Goal: Check status: Check status

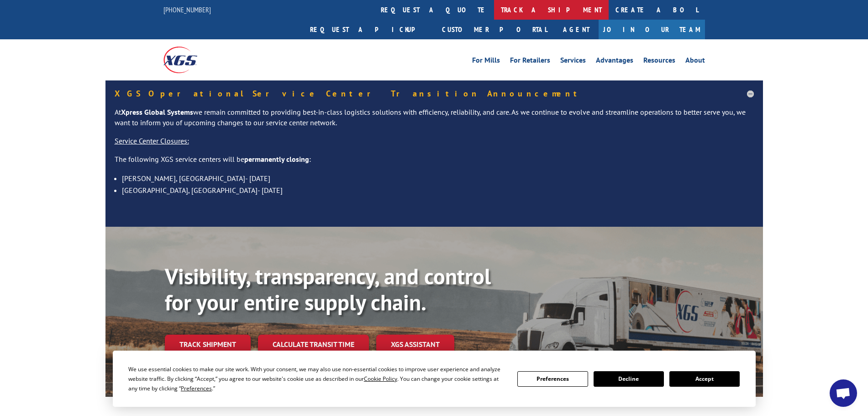
click at [494, 11] on link "track a shipment" at bounding box center [551, 10] width 115 height 20
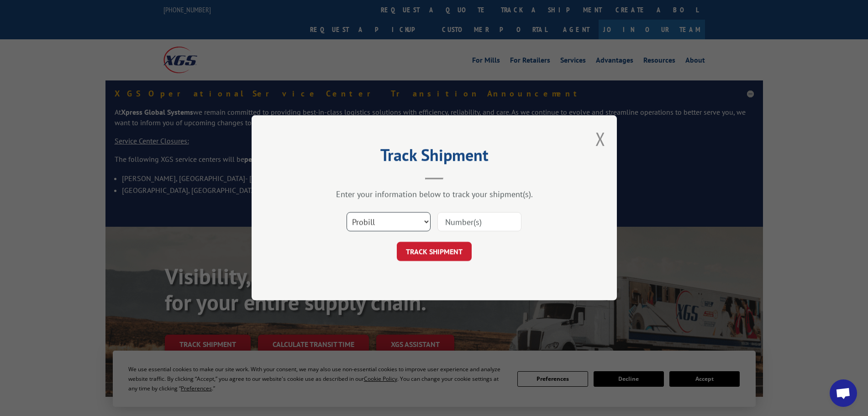
click at [390, 219] on select "Select category... Probill BOL PO" at bounding box center [389, 221] width 84 height 19
select select "po"
click at [347, 212] on select "Select category... Probill BOL PO" at bounding box center [389, 221] width 84 height 19
click at [460, 222] on input at bounding box center [479, 221] width 84 height 19
paste input "53509283"
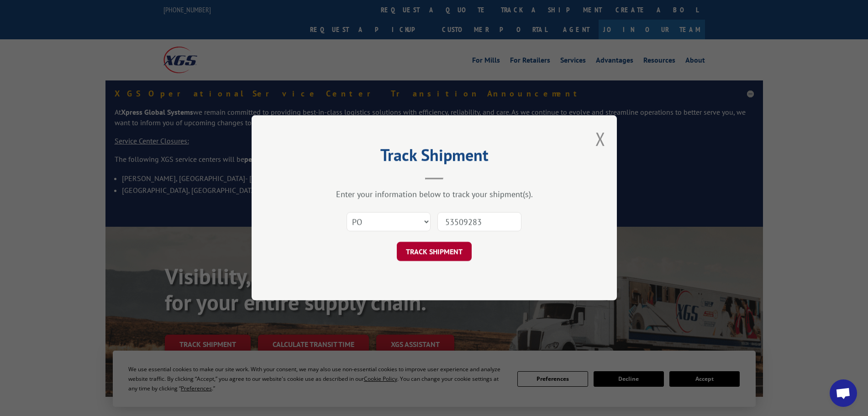
type input "53509283"
click at [447, 255] on button "TRACK SHIPMENT" at bounding box center [434, 251] width 75 height 19
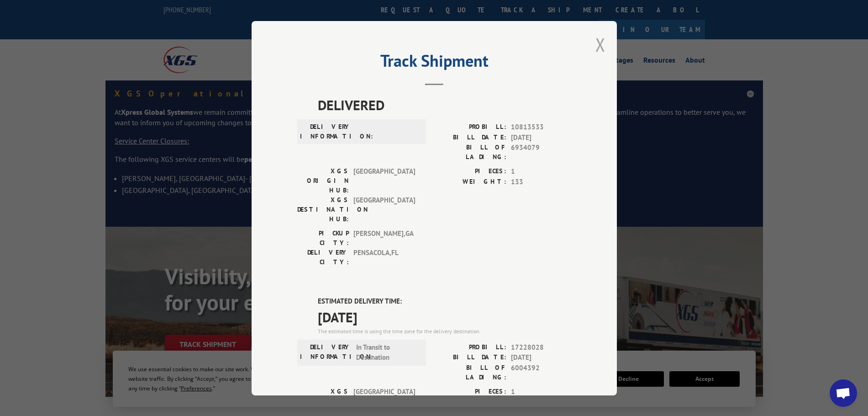
click at [601, 45] on button "Close modal" at bounding box center [600, 44] width 10 height 24
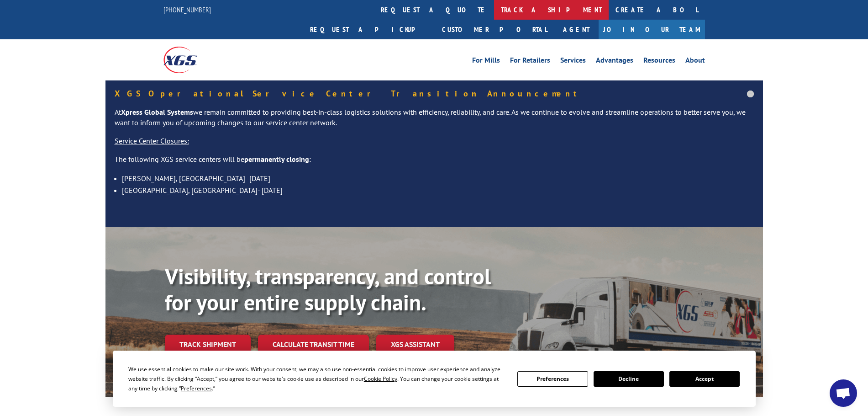
click at [494, 8] on link "track a shipment" at bounding box center [551, 10] width 115 height 20
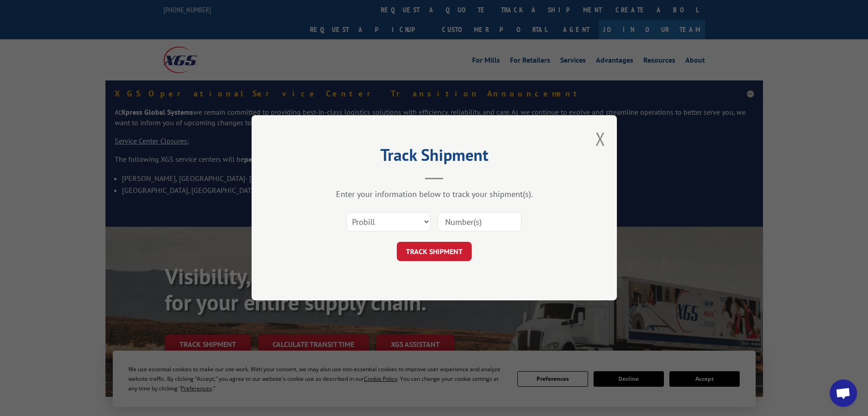
paste input "17228028"
type input "17228028"
click at [436, 247] on button "TRACK SHIPMENT" at bounding box center [434, 251] width 75 height 19
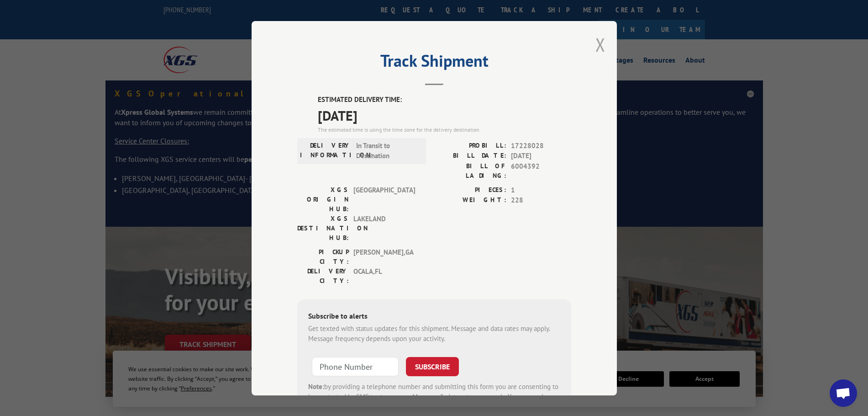
click at [595, 46] on button "Close modal" at bounding box center [600, 44] width 10 height 24
